Goal: Task Accomplishment & Management: Use online tool/utility

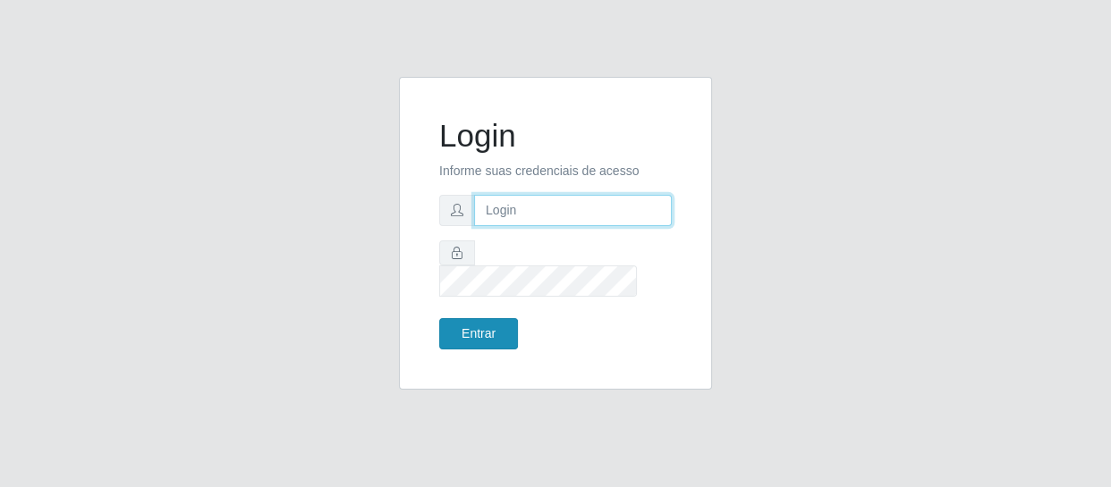
type input "[EMAIL_ADDRESS][DOMAIN_NAME]"
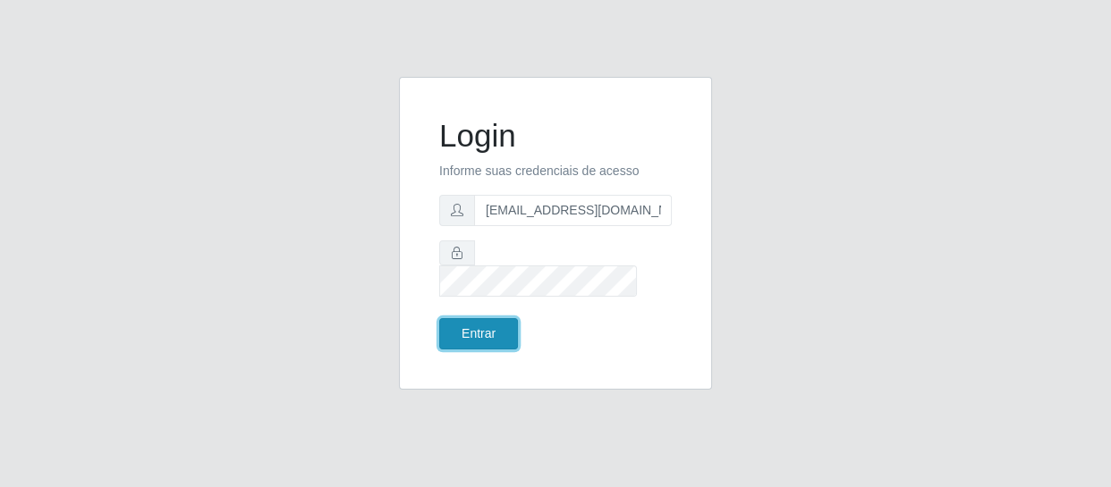
click at [469, 319] on button "Entrar" at bounding box center [478, 333] width 79 height 31
click at [467, 318] on button "Entrar" at bounding box center [478, 333] width 79 height 31
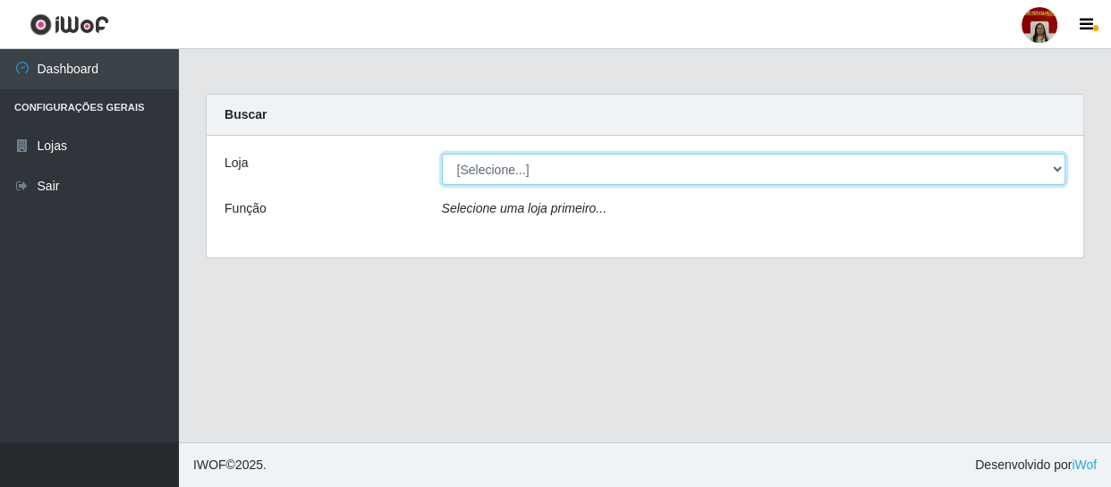
click at [565, 184] on select "[Selecione...] Mar Vermelho - Loja 04" at bounding box center [754, 169] width 624 height 31
select select "251"
click at [442, 154] on select "[Selecione...] Mar Vermelho - Loja 04" at bounding box center [754, 169] width 624 height 31
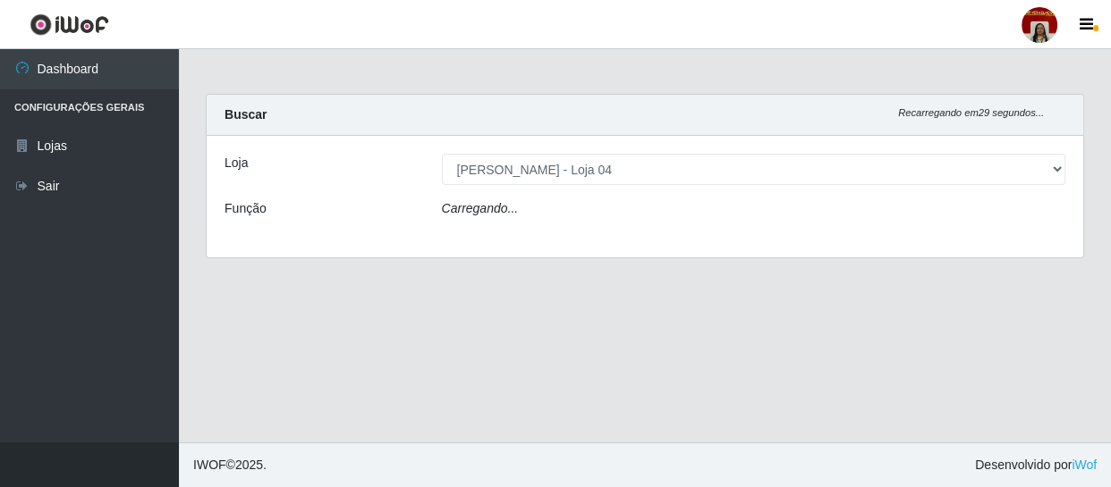
click at [570, 209] on div "Carregando..." at bounding box center [753, 212] width 651 height 26
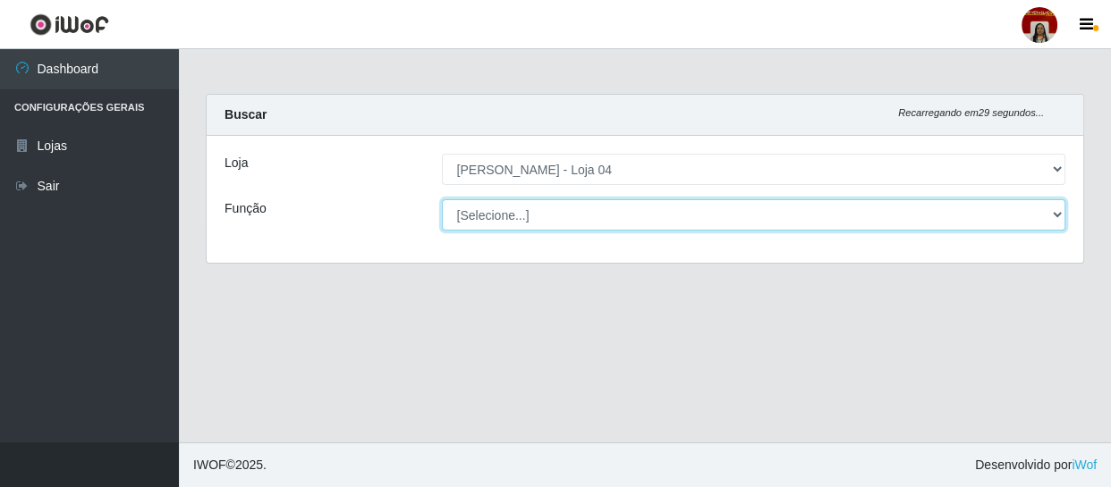
click at [570, 209] on select "[Selecione...] ASG ASG + ASG ++ Auxiliar de Depósito Auxiliar de Depósito + Aux…" at bounding box center [754, 214] width 624 height 31
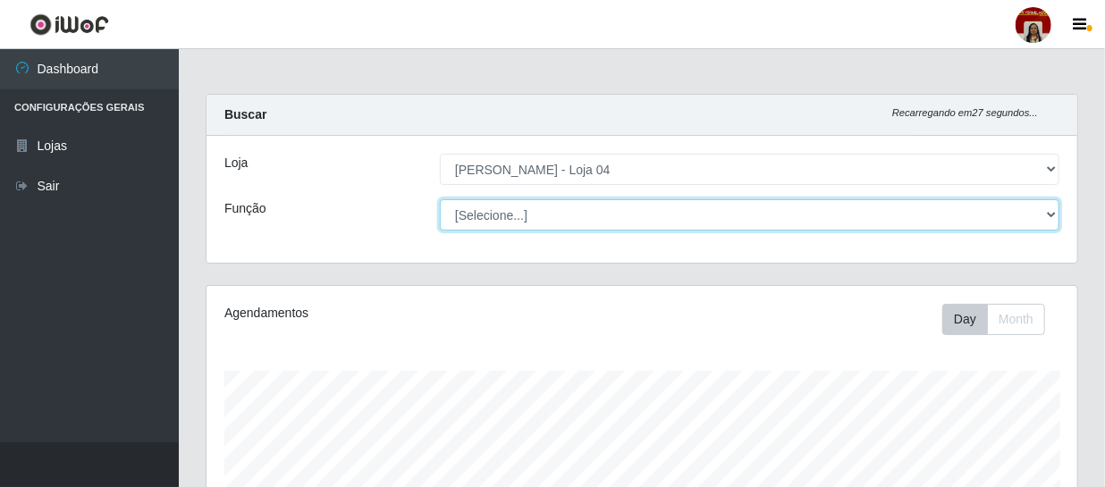
scroll to position [371, 871]
select select "22"
click at [440, 199] on select "[Selecione...] ASG ASG + ASG ++ Auxiliar de Depósito Auxiliar de Depósito + Aux…" at bounding box center [750, 214] width 620 height 31
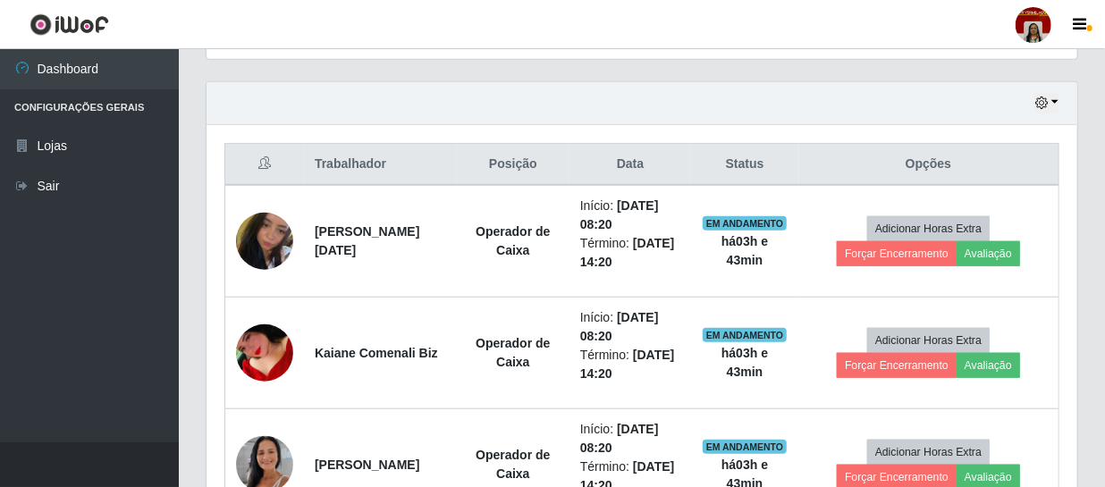
scroll to position [569, 0]
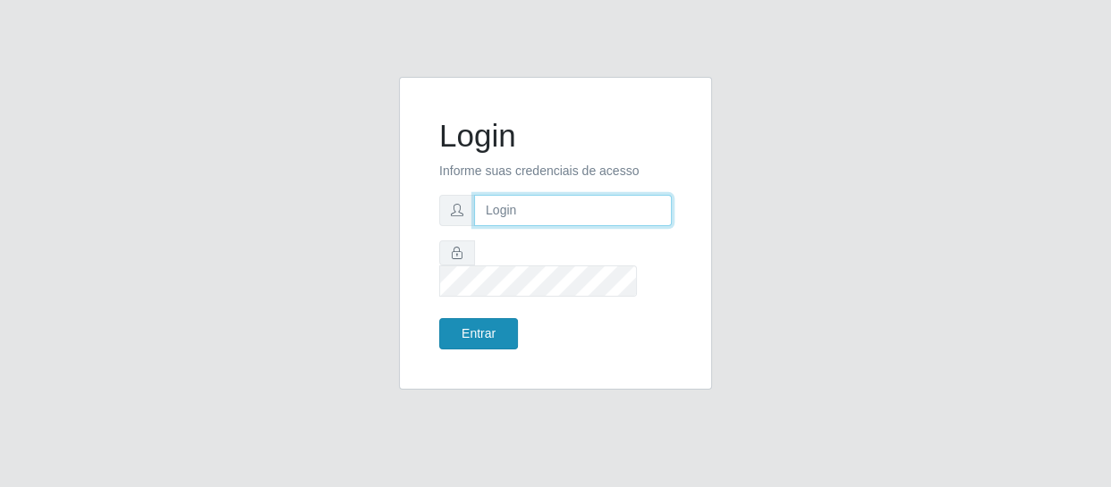
type input "[EMAIL_ADDRESS][DOMAIN_NAME]"
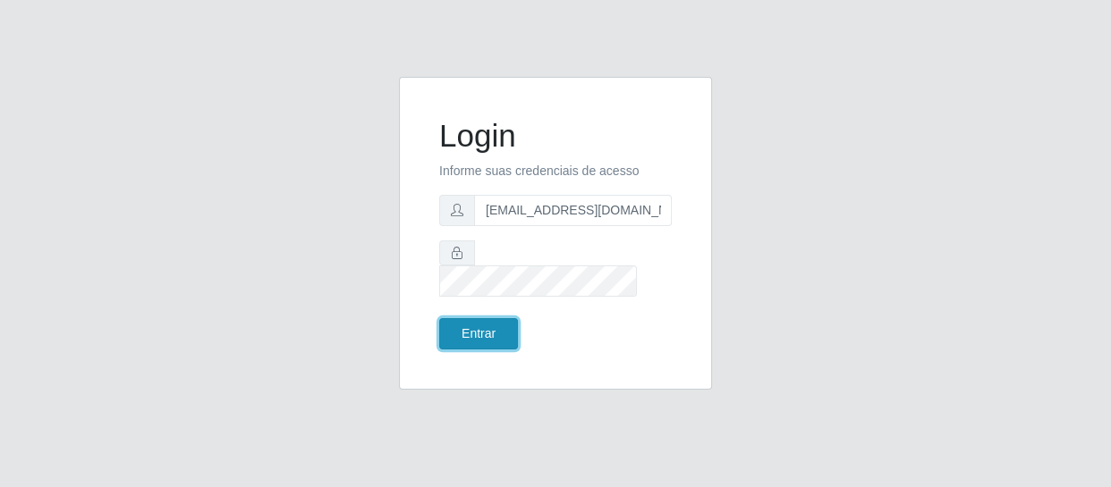
click at [469, 318] on button "Entrar" at bounding box center [478, 333] width 79 height 31
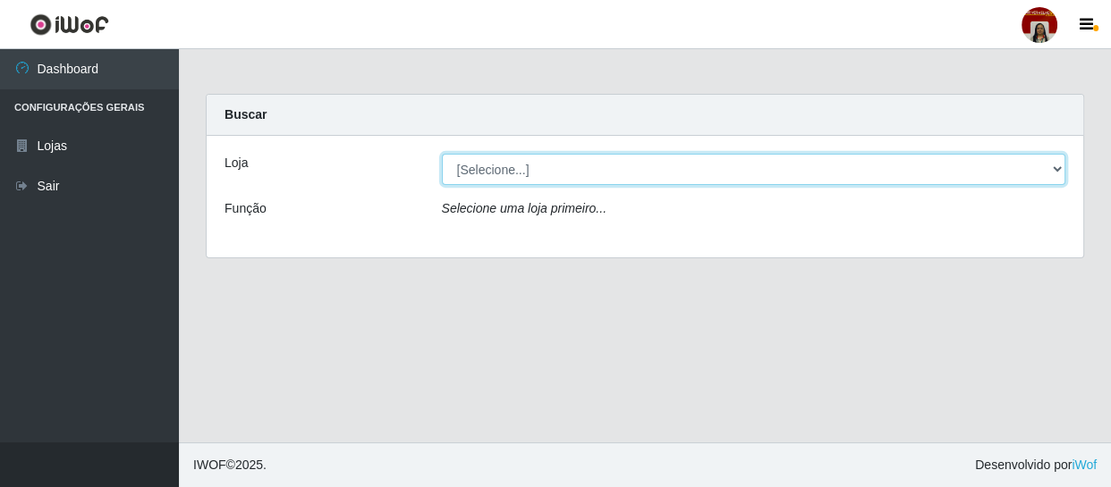
click at [1053, 164] on select "[Selecione...] Mar Vermelho - Loja 04" at bounding box center [754, 169] width 624 height 31
select select "251"
click at [442, 154] on select "[Selecione...] Mar Vermelho - Loja 04" at bounding box center [754, 169] width 624 height 31
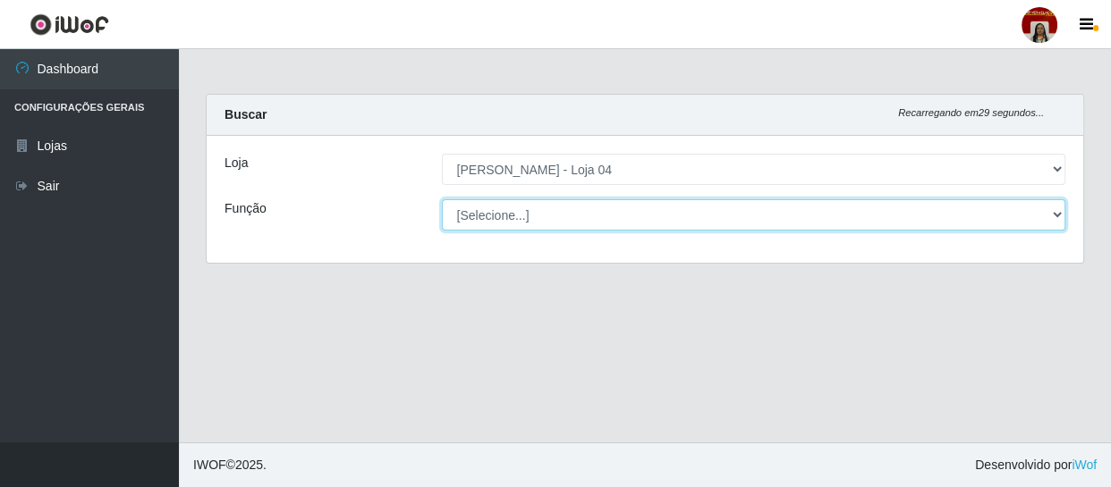
click at [1061, 218] on select "[Selecione...] ASG ASG + ASG ++ Auxiliar de Depósito Auxiliar de Depósito + Aux…" at bounding box center [754, 214] width 624 height 31
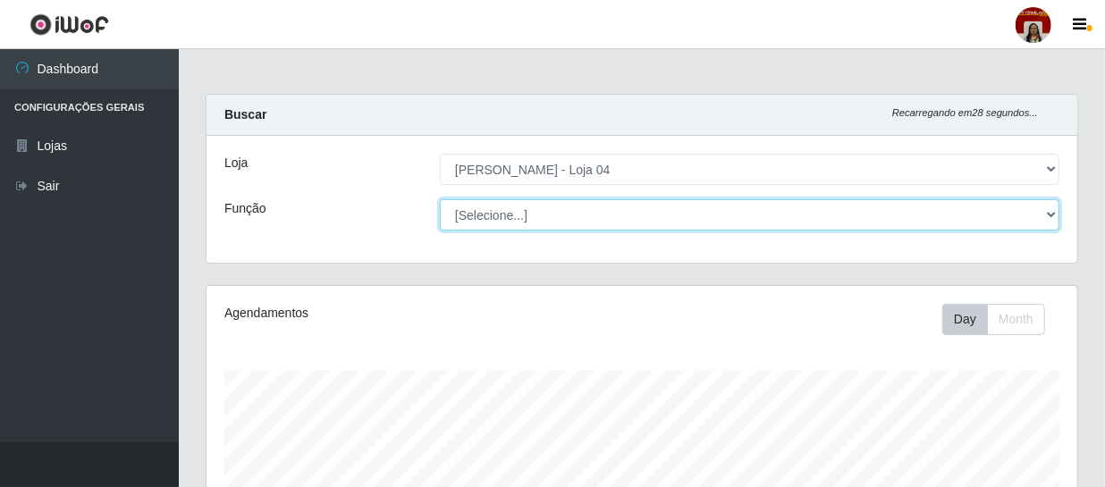
scroll to position [371, 871]
select select "22"
click at [440, 199] on select "[Selecione...] ASG ASG + ASG ++ Auxiliar de Depósito Auxiliar de Depósito + Aux…" at bounding box center [750, 214] width 620 height 31
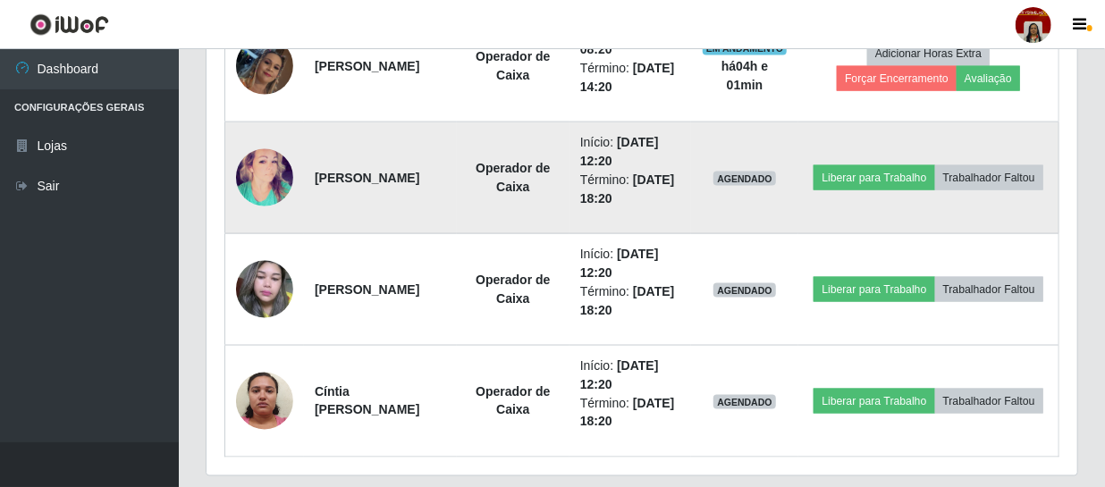
scroll to position [1137, 0]
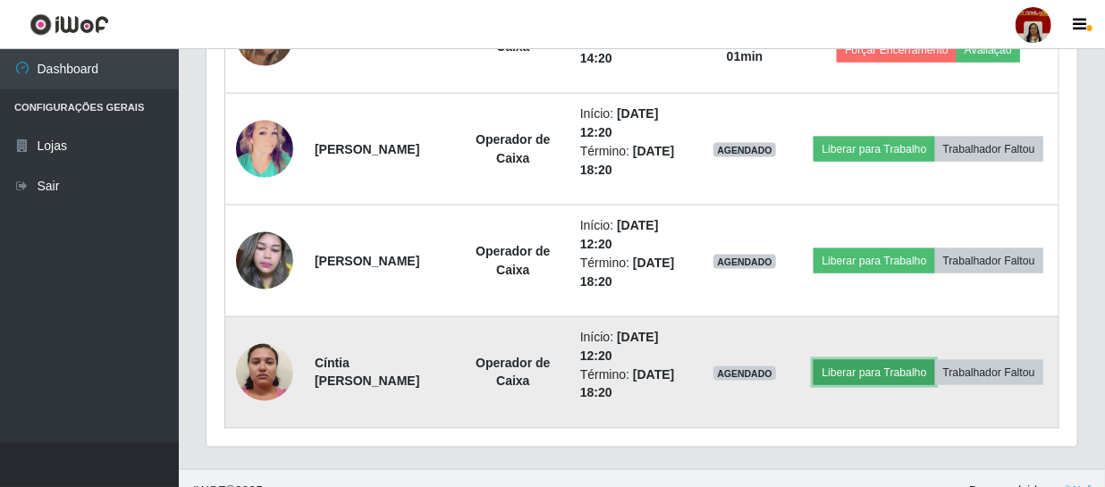
click at [922, 360] on button "Liberar para Trabalho" at bounding box center [874, 372] width 121 height 25
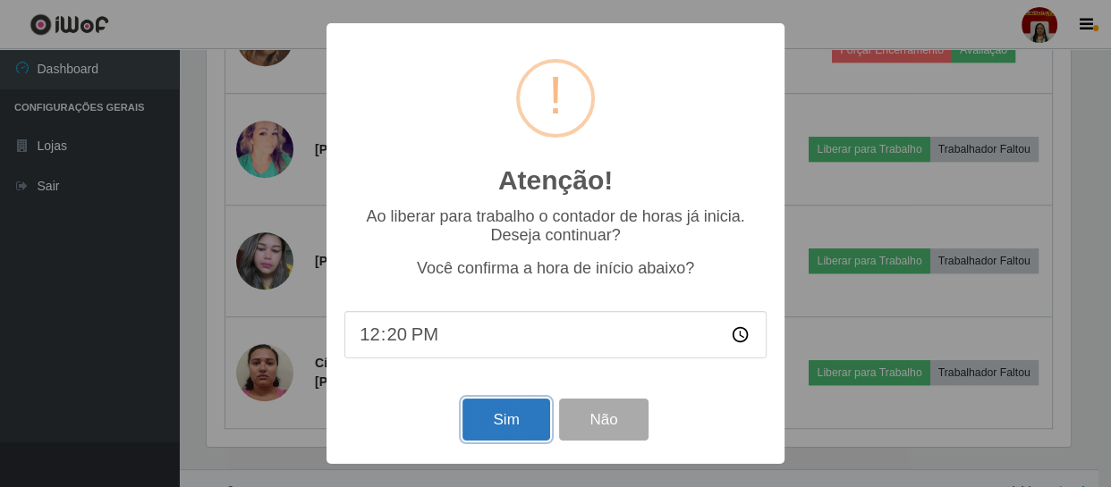
click at [510, 420] on button "Sim" at bounding box center [505, 420] width 87 height 42
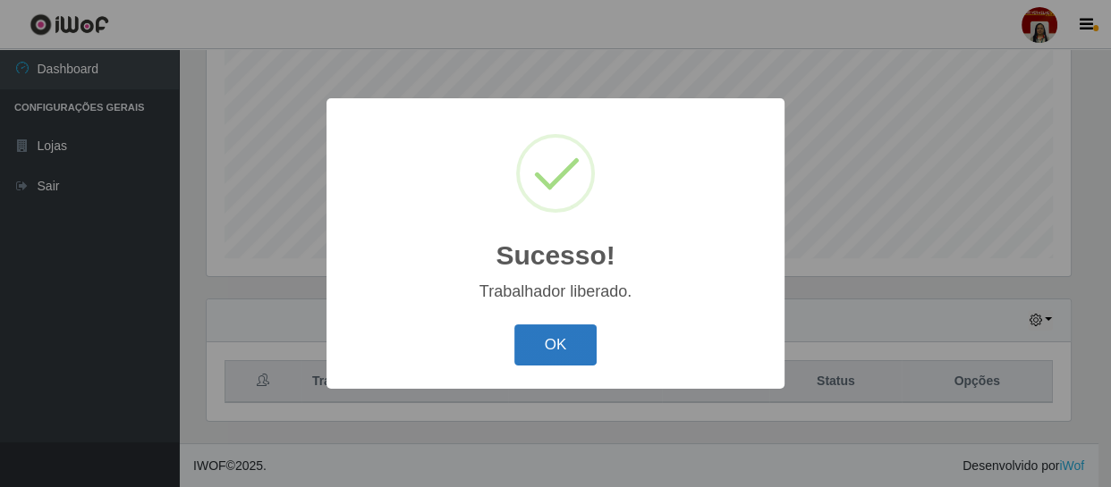
click at [562, 338] on button "OK" at bounding box center [555, 346] width 83 height 42
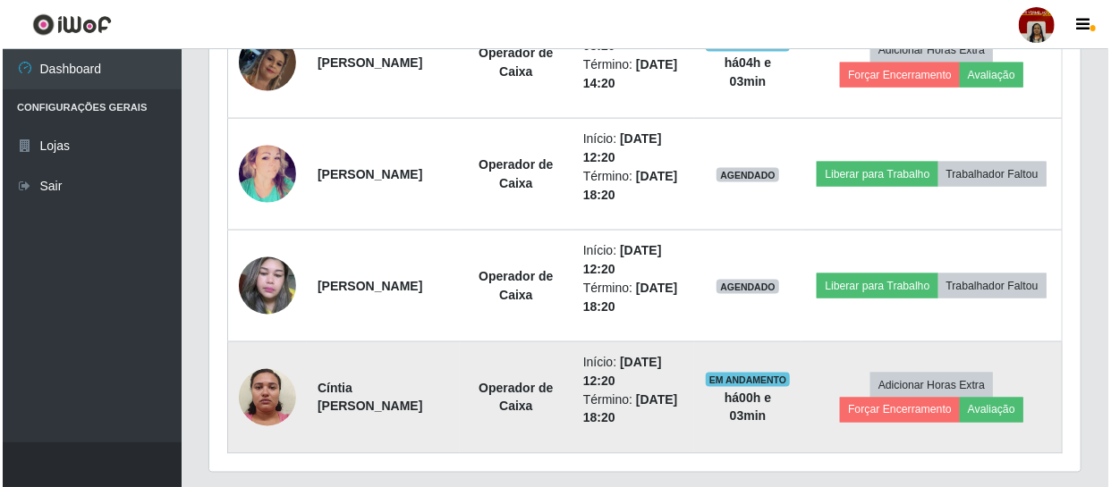
scroll to position [1163, 0]
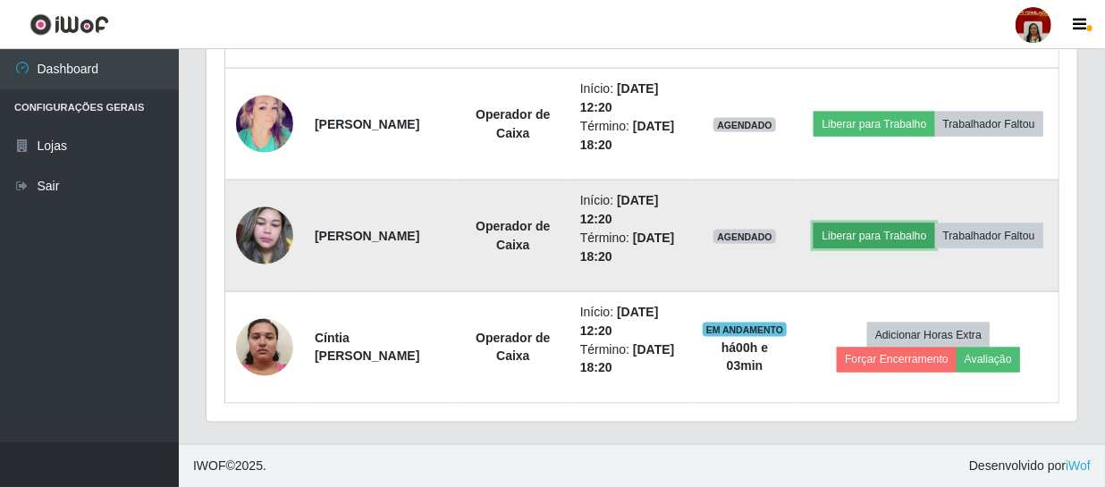
click at [934, 224] on button "Liberar para Trabalho" at bounding box center [874, 236] width 121 height 25
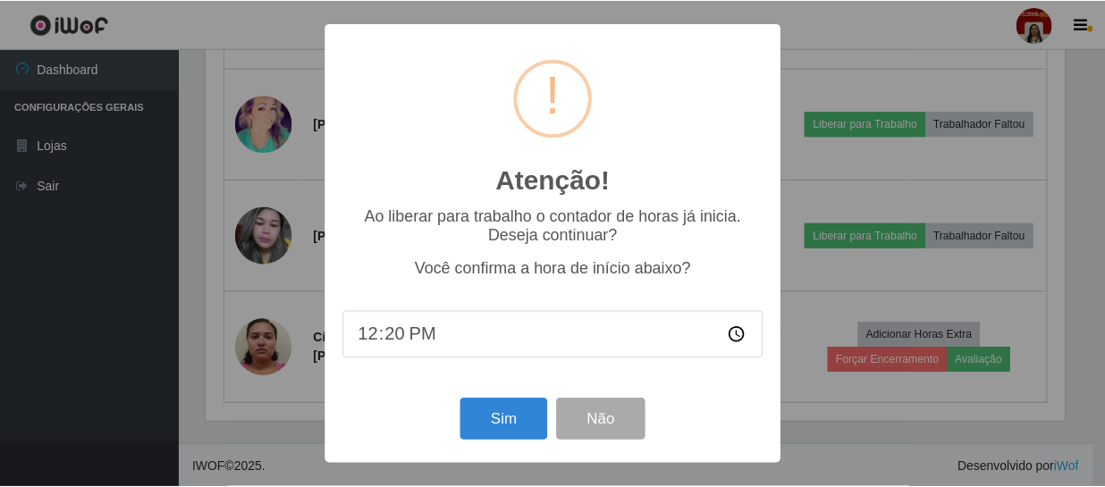
scroll to position [371, 863]
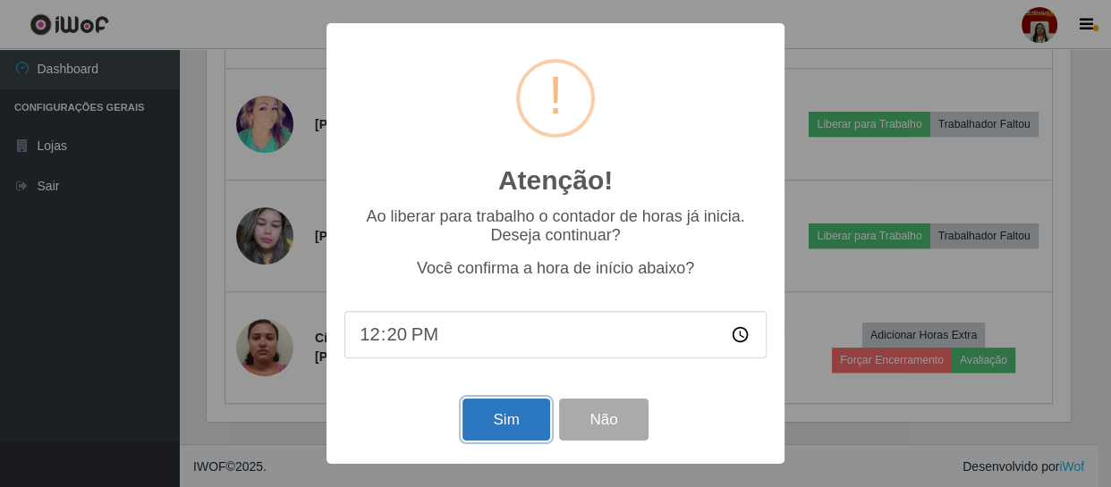
click at [492, 437] on button "Sim" at bounding box center [505, 420] width 87 height 42
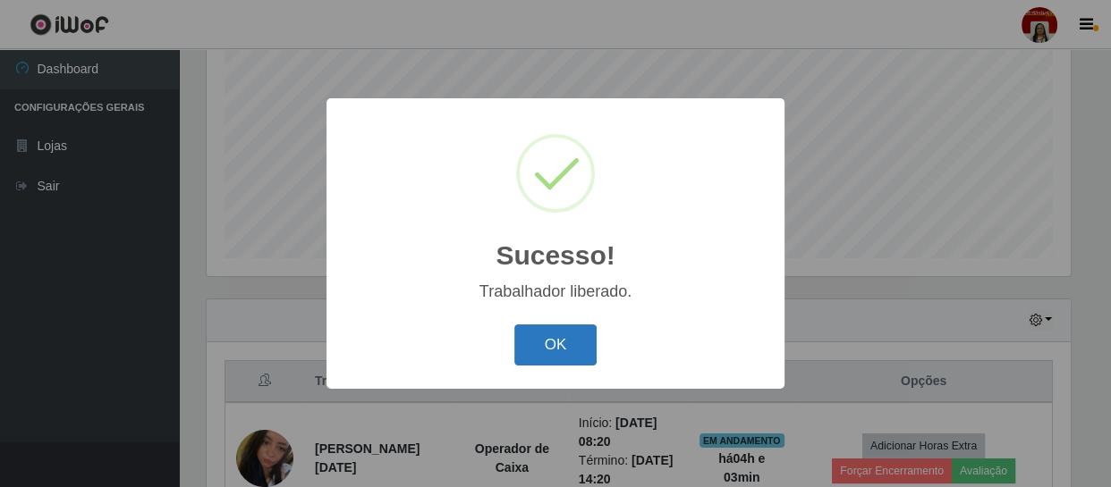
click at [554, 340] on button "OK" at bounding box center [555, 346] width 83 height 42
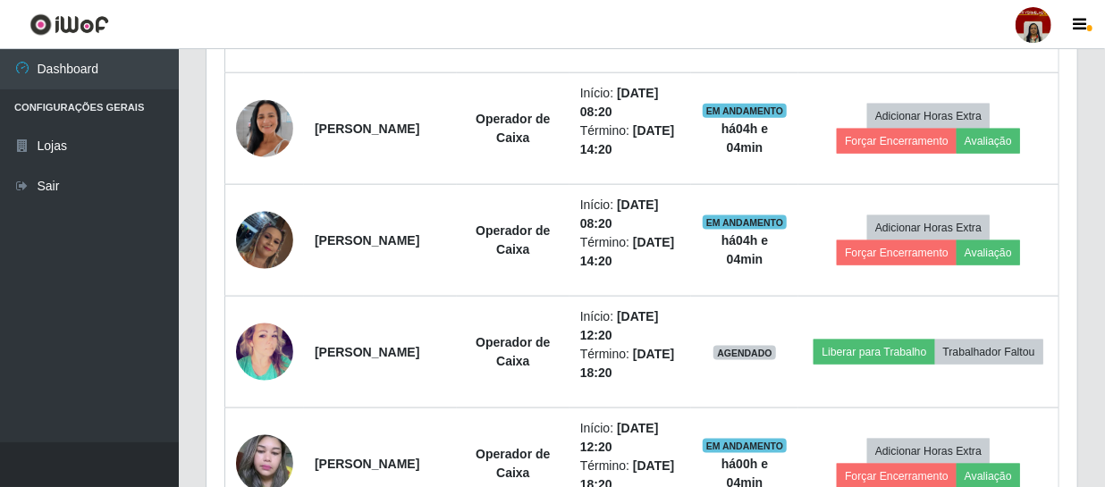
scroll to position [918, 0]
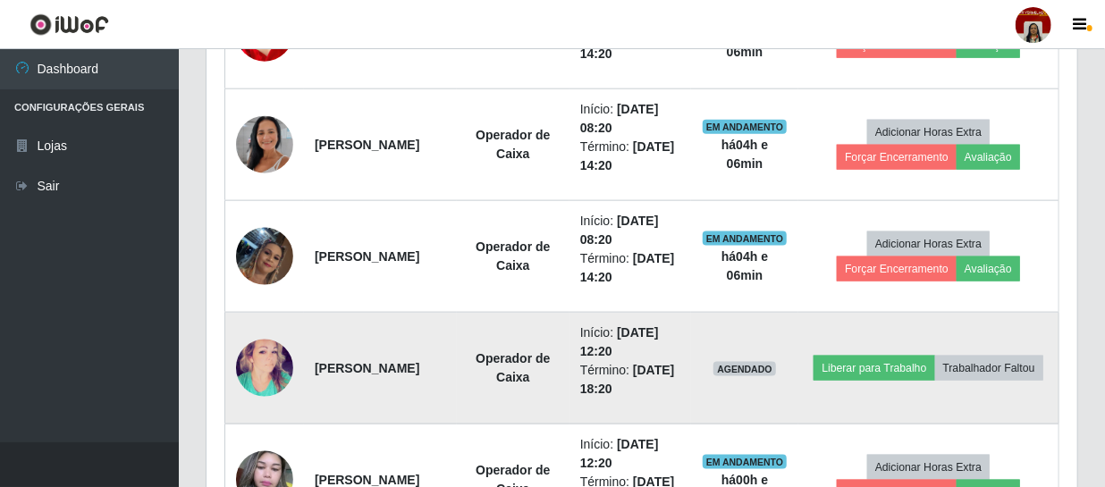
click at [974, 339] on td "Liberar para Trabalho Trabalhador Faltou" at bounding box center [929, 369] width 260 height 112
click at [934, 356] on button "Liberar para Trabalho" at bounding box center [874, 368] width 121 height 25
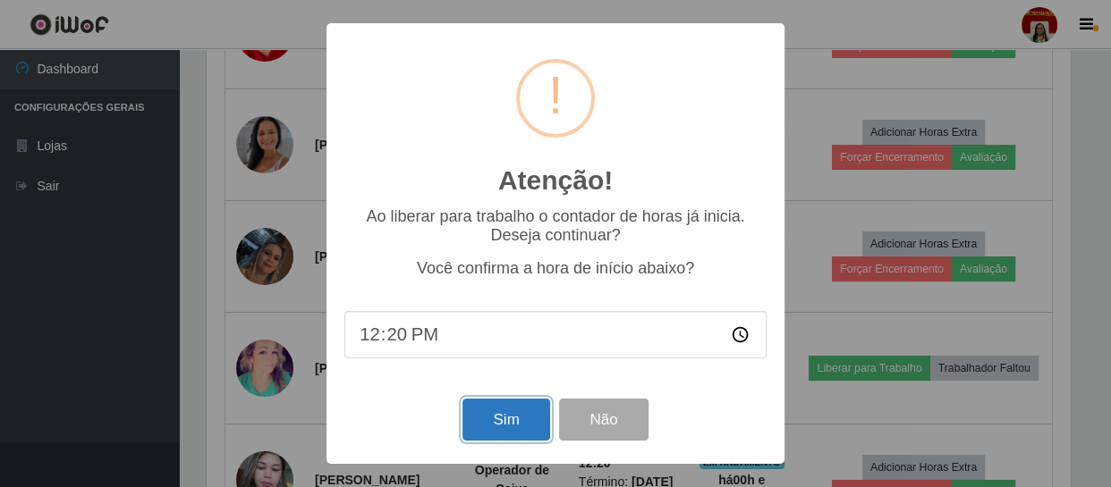
click at [480, 415] on button "Sim" at bounding box center [505, 420] width 87 height 42
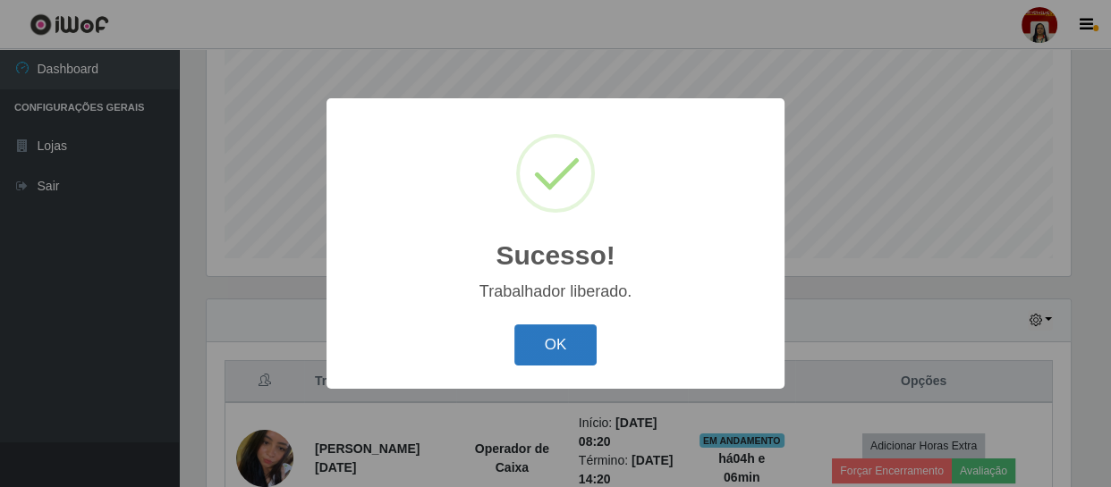
click at [571, 351] on button "OK" at bounding box center [555, 346] width 83 height 42
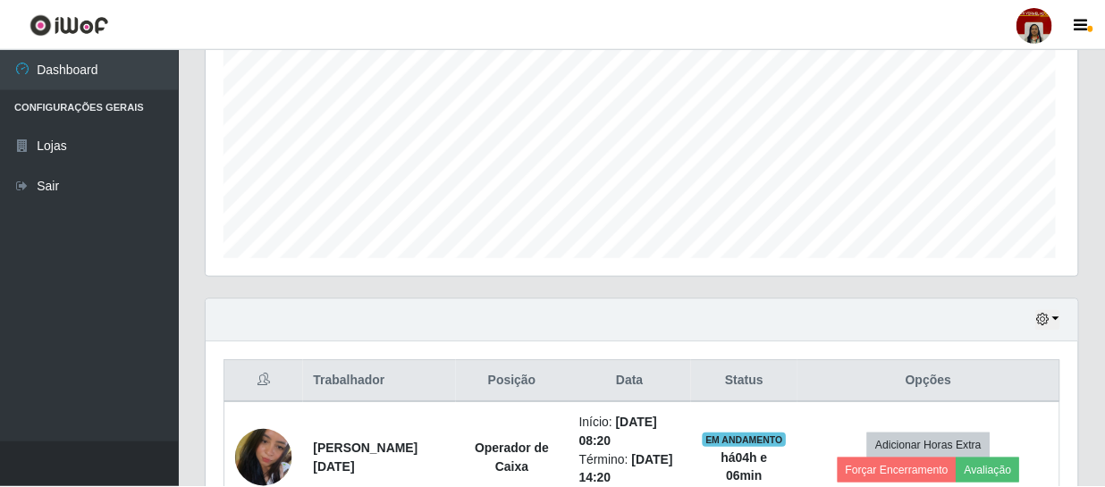
scroll to position [371, 871]
